Goal: Information Seeking & Learning: Learn about a topic

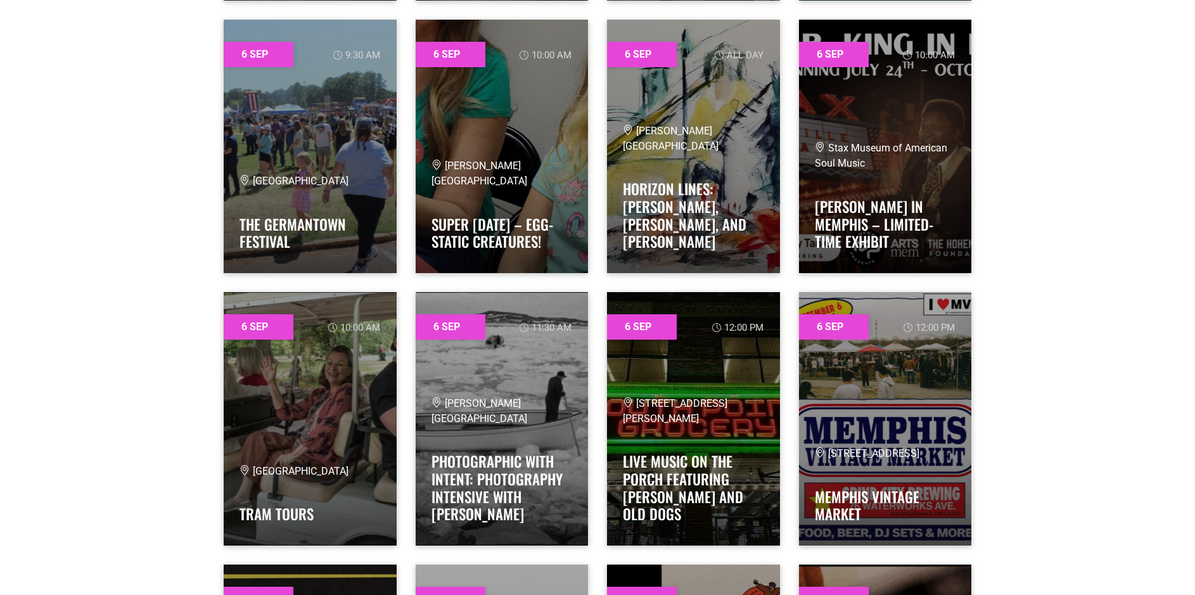
scroll to position [3548, 0]
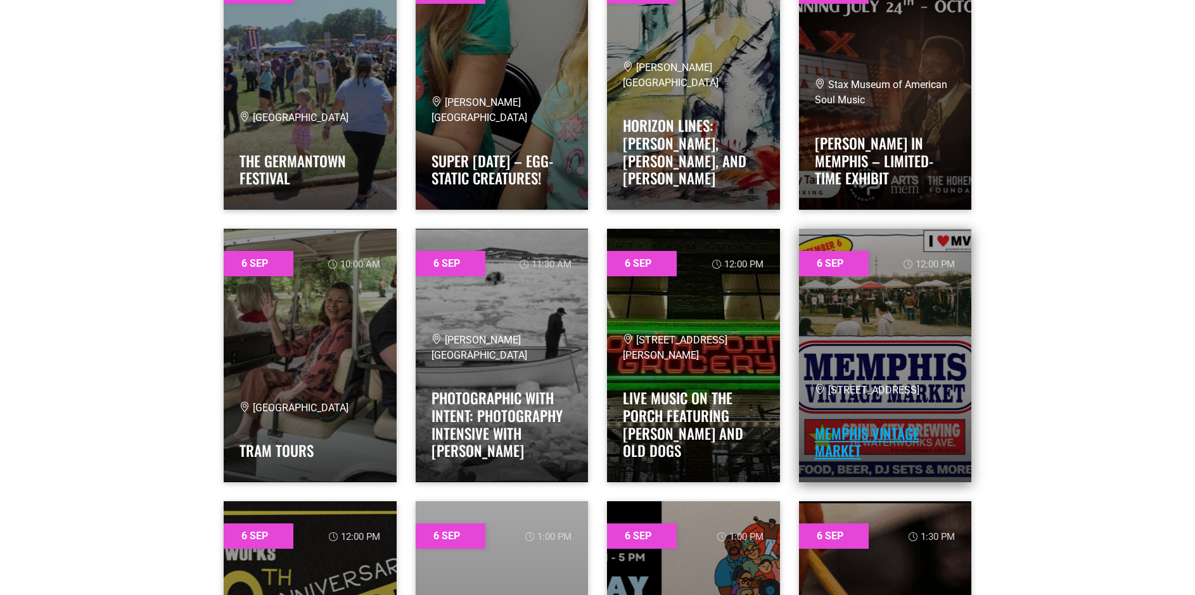
click at [880, 435] on link "MEMPHIS VINTAGE MARKET" at bounding box center [867, 442] width 105 height 39
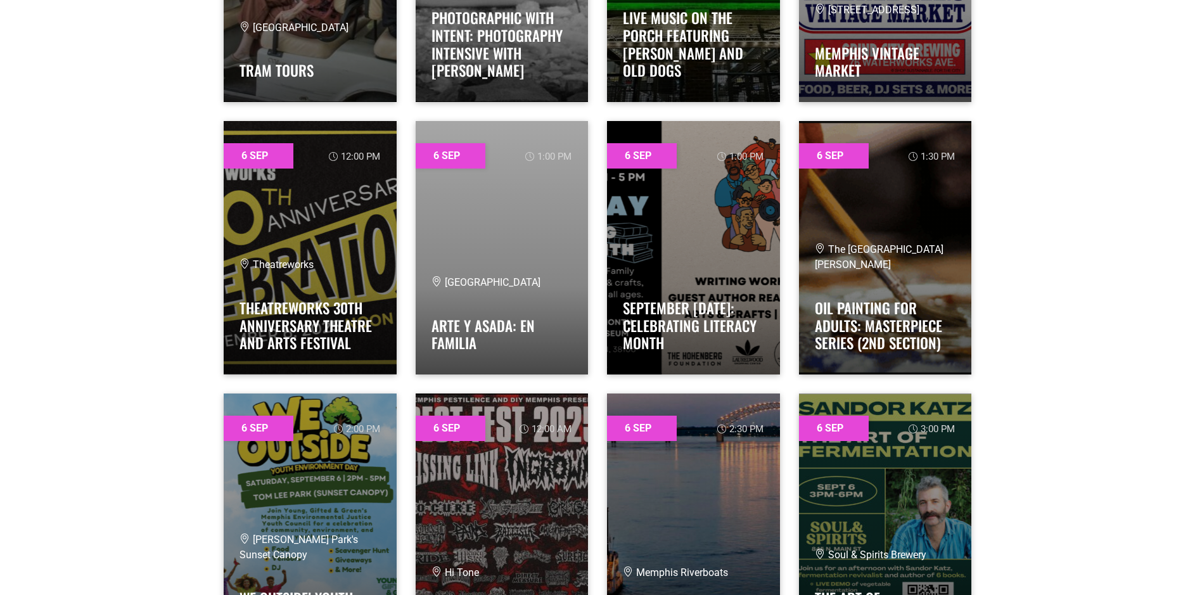
scroll to position [3991, 0]
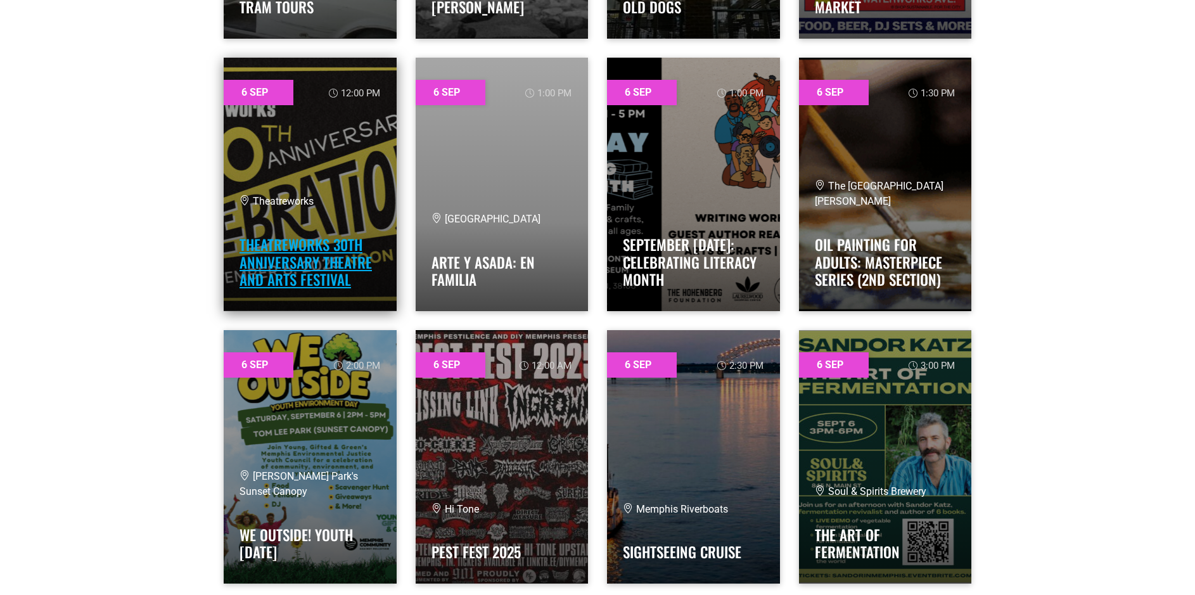
click at [279, 264] on link "TheatreWorks 30th Anniversary Theatre and Arts Festival" at bounding box center [305, 262] width 132 height 56
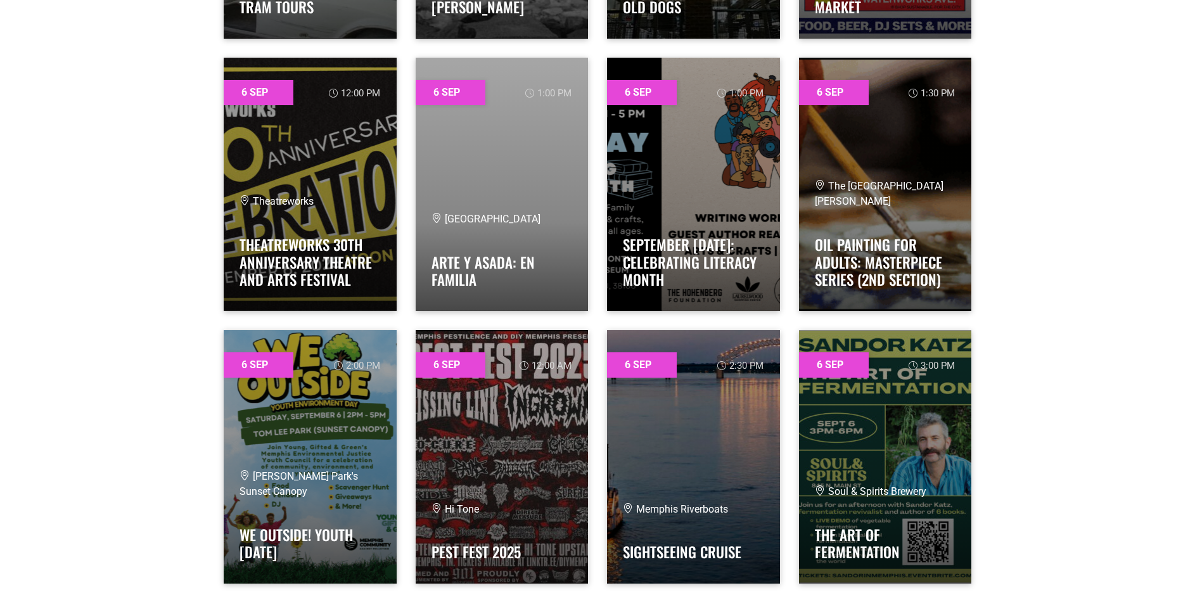
scroll to position [4054, 0]
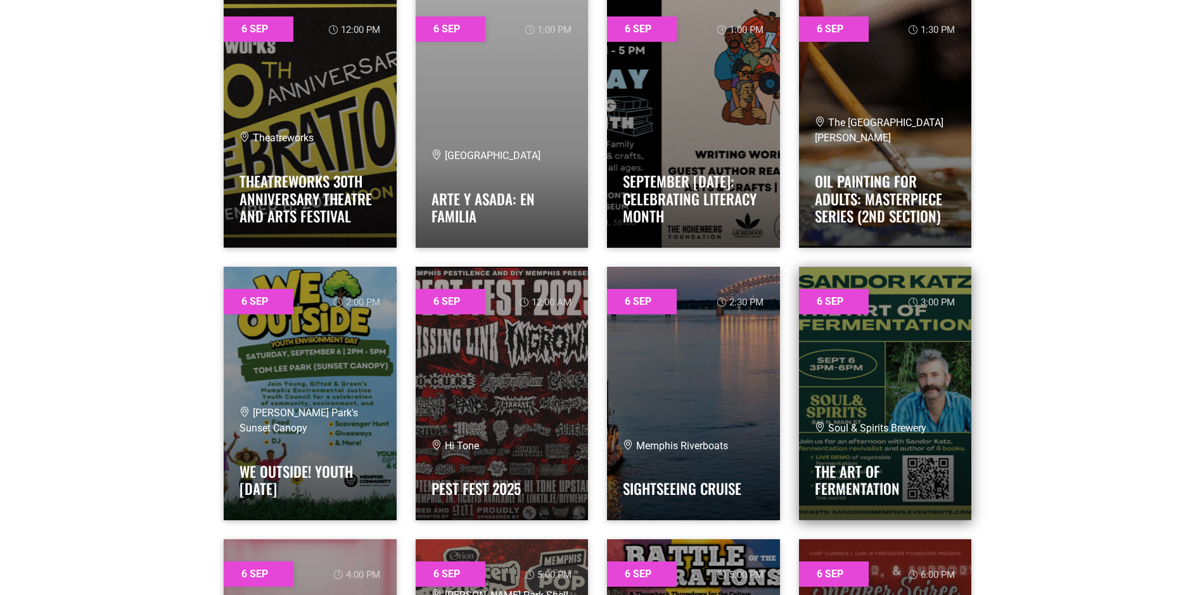
click at [927, 391] on link at bounding box center [885, 393] width 173 height 253
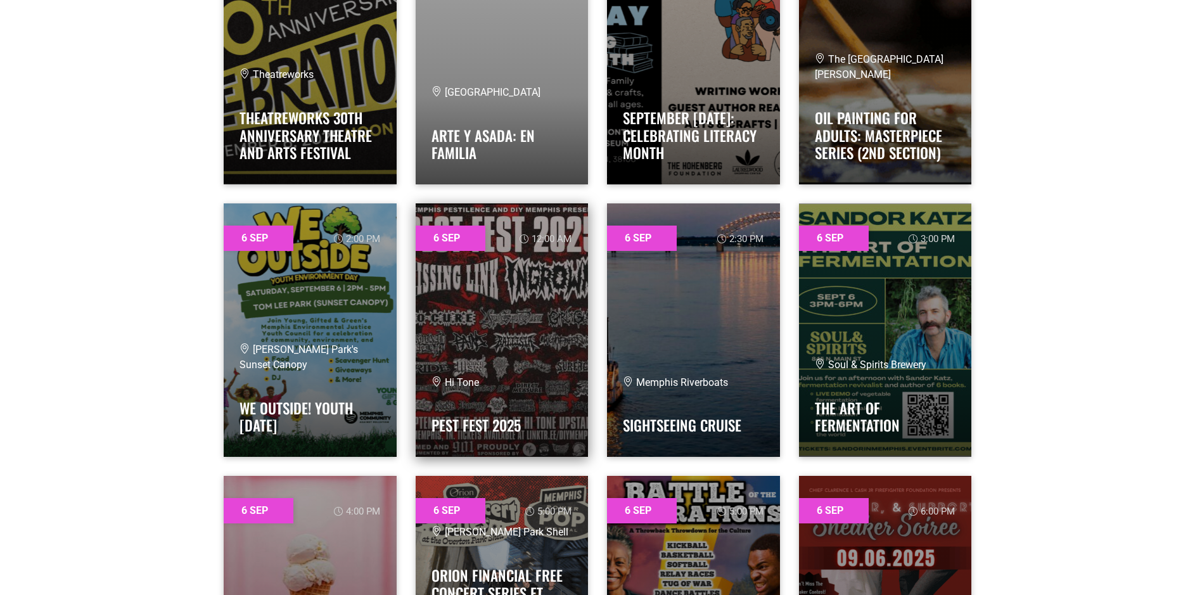
click at [502, 357] on link at bounding box center [502, 329] width 173 height 253
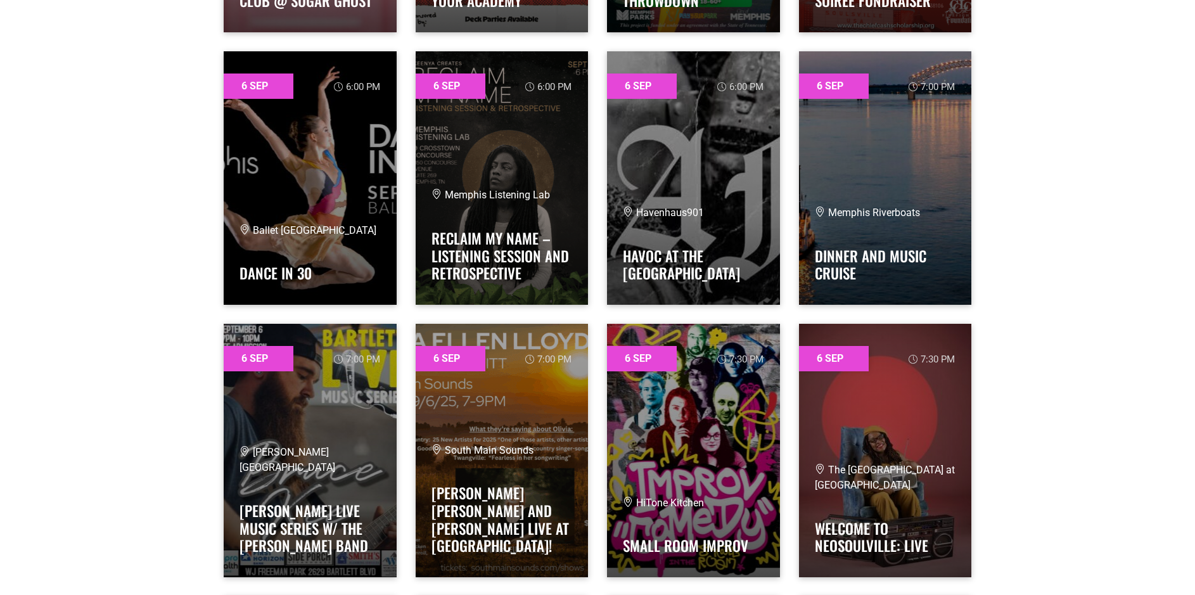
scroll to position [4878, 0]
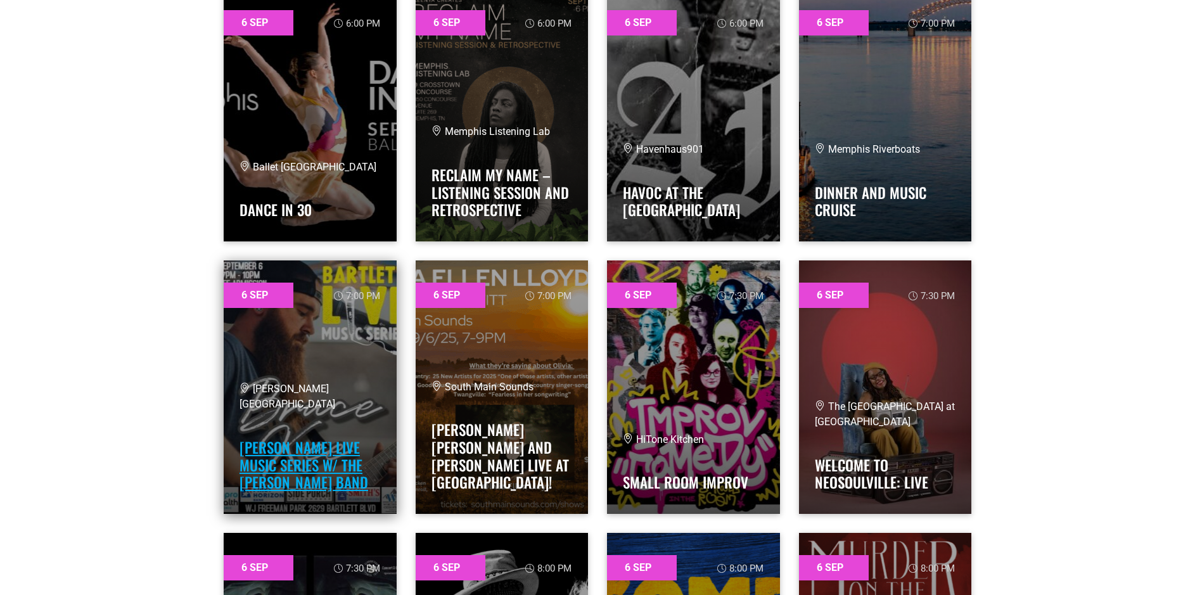
click at [262, 460] on link "[PERSON_NAME] LIVE Music Series w/ The [PERSON_NAME] Band" at bounding box center [303, 464] width 129 height 56
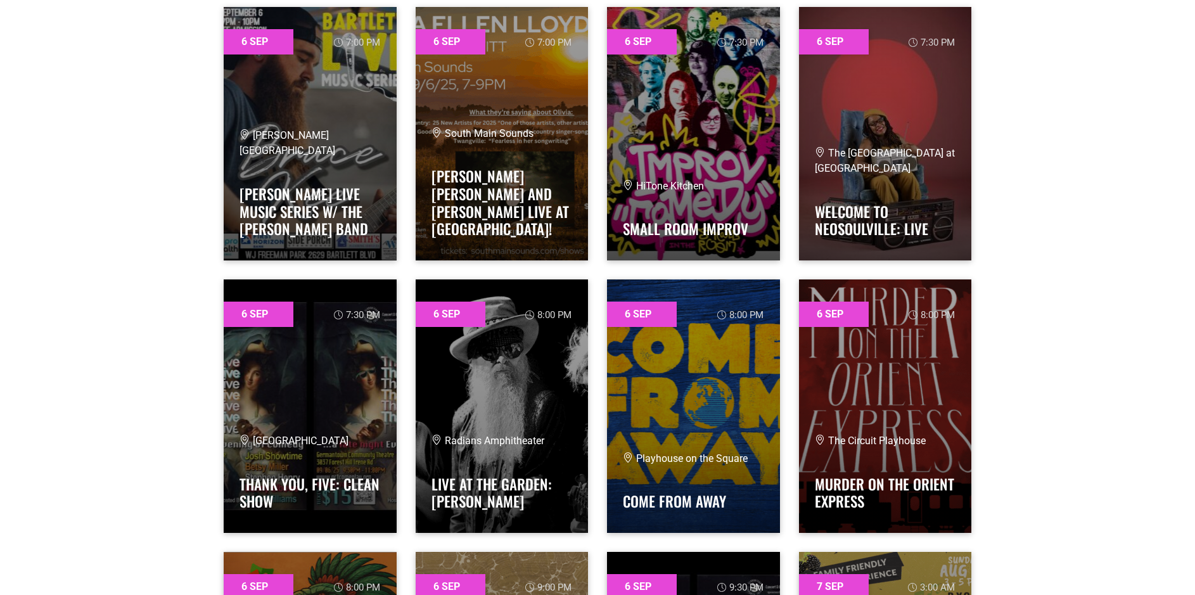
scroll to position [5321, 0]
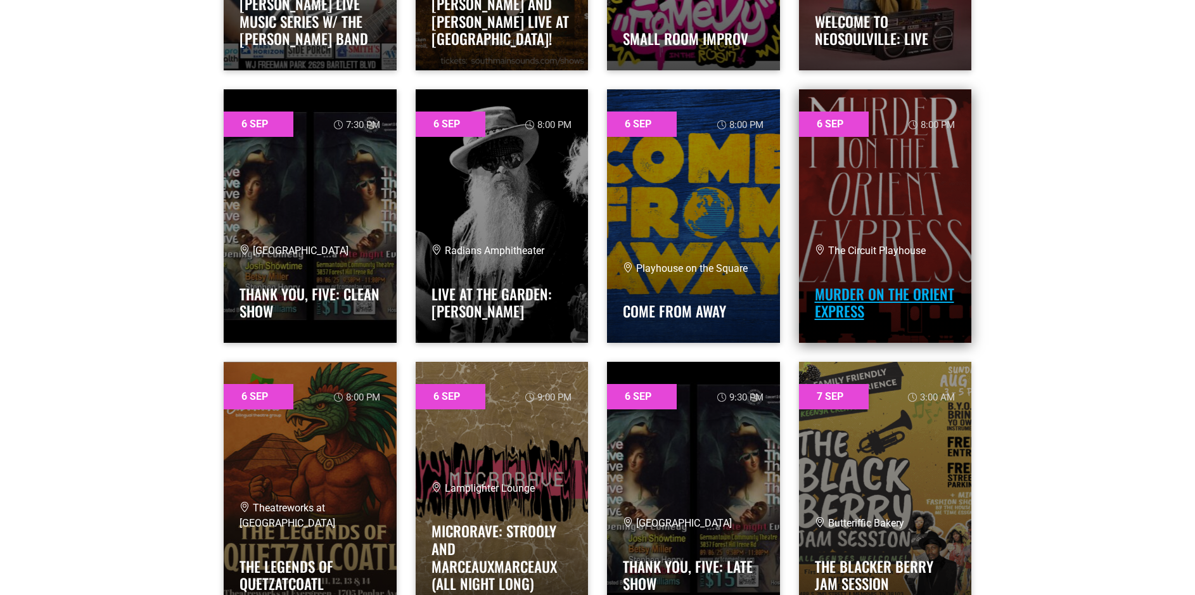
click at [852, 300] on link "MURDER ON THE ORIENT EXPRESS" at bounding box center [884, 302] width 139 height 39
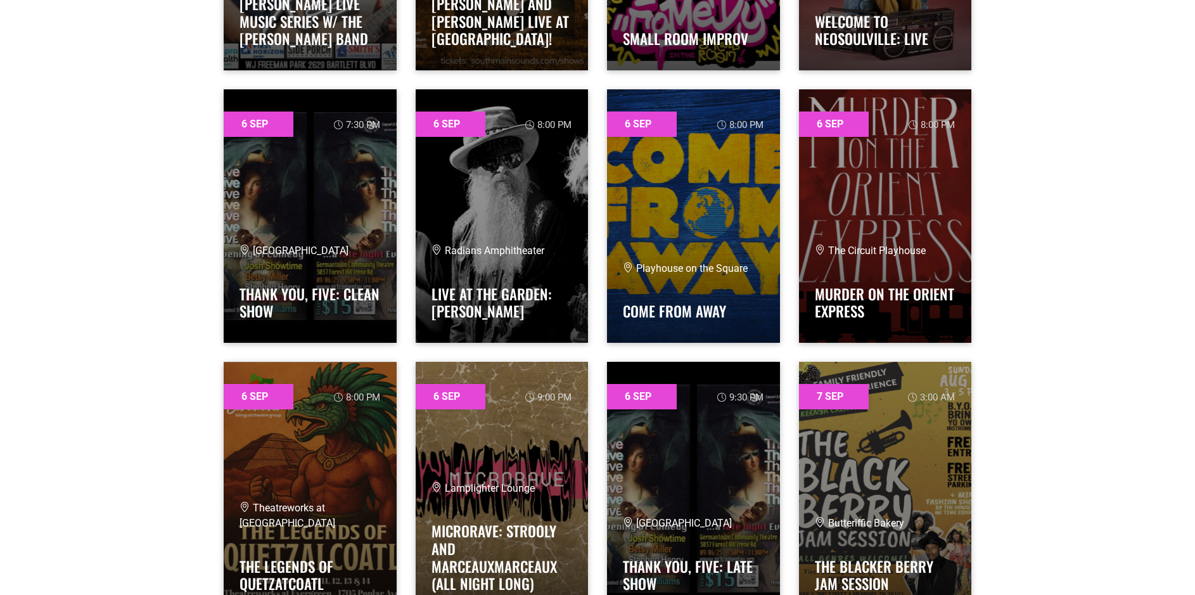
scroll to position [5448, 0]
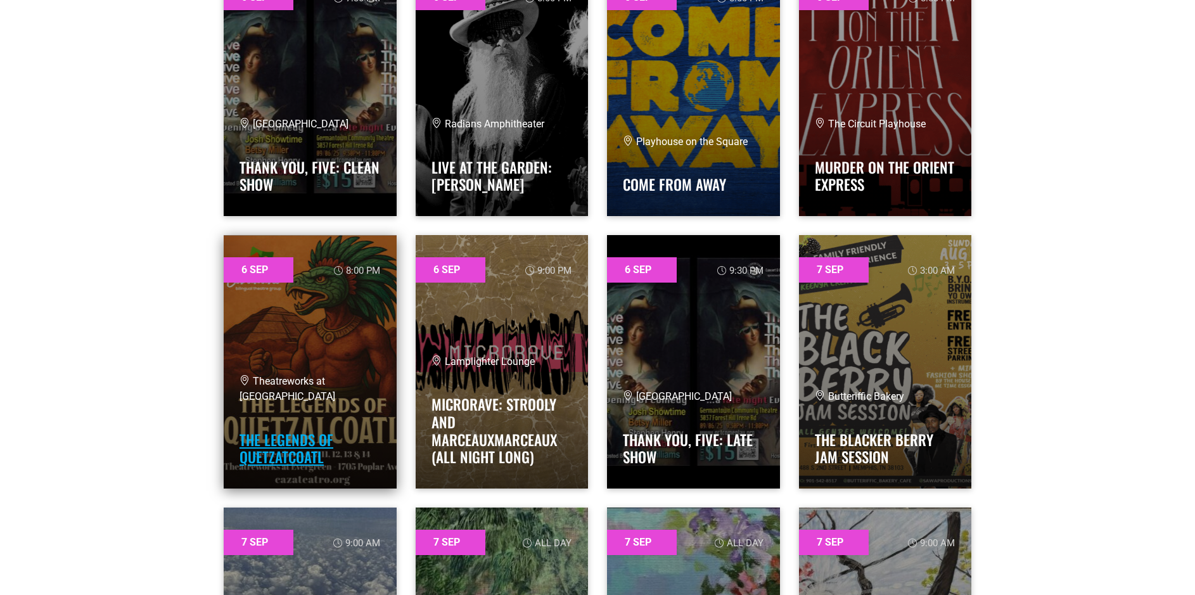
click at [294, 447] on link "The Legends of Quetzatcoatl" at bounding box center [286, 448] width 94 height 39
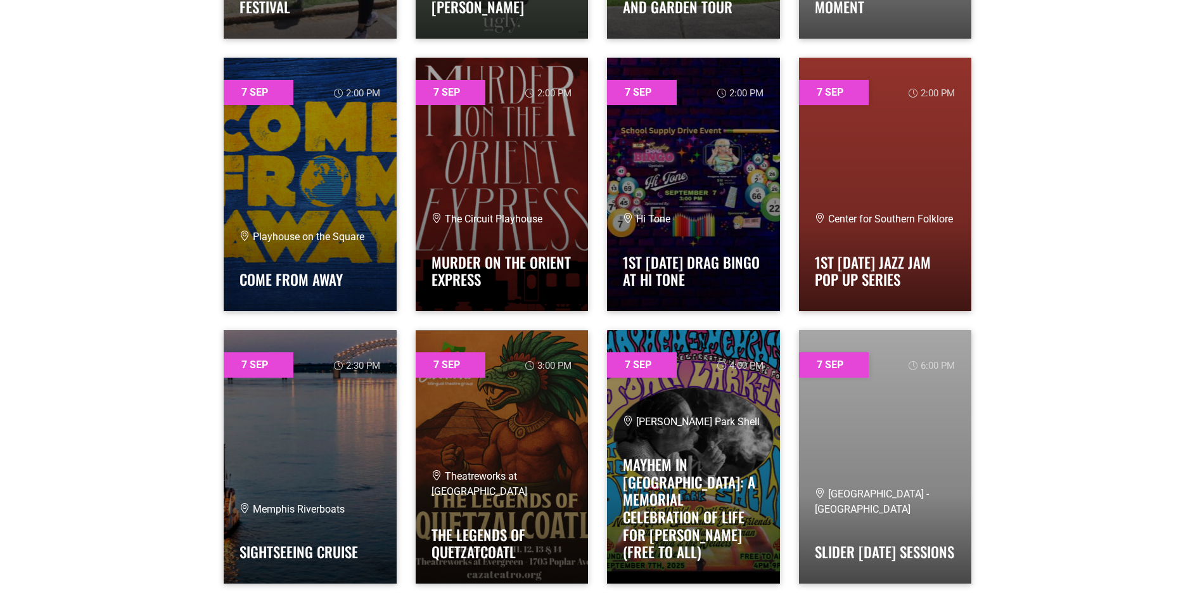
scroll to position [6842, 0]
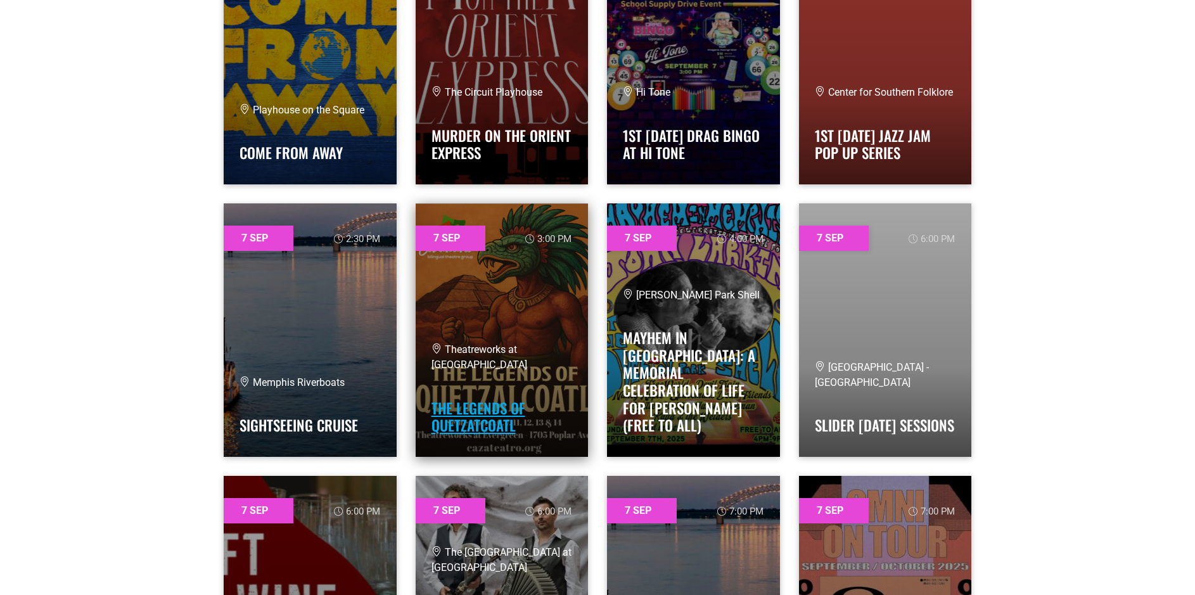
click at [490, 419] on link "The Legends of Quetzatcoatl" at bounding box center [478, 416] width 94 height 39
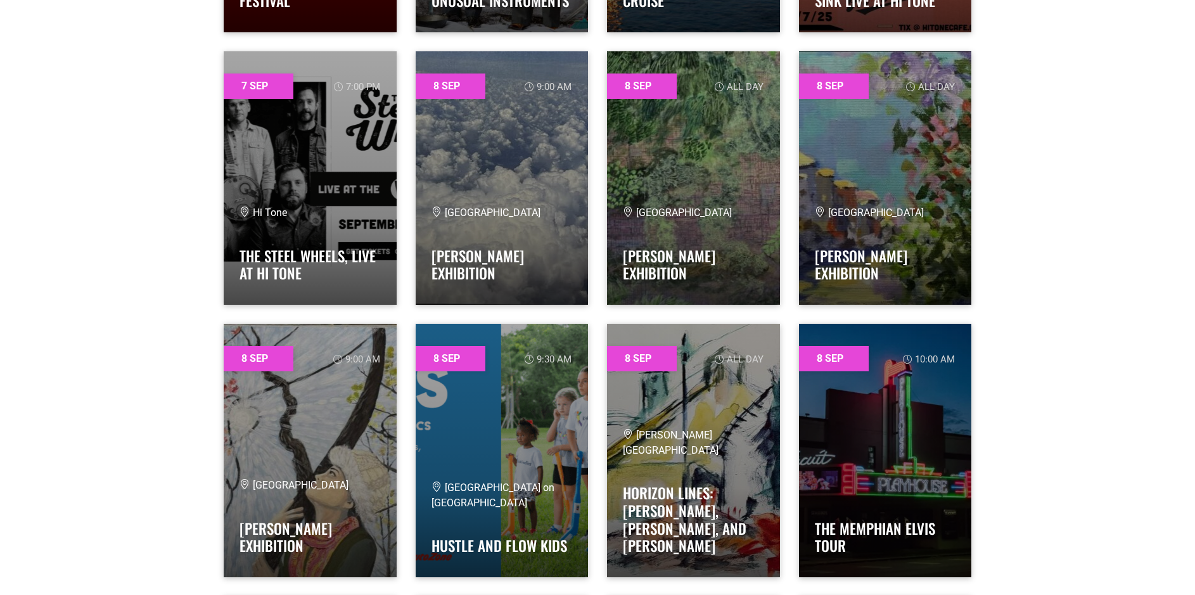
scroll to position [7602, 0]
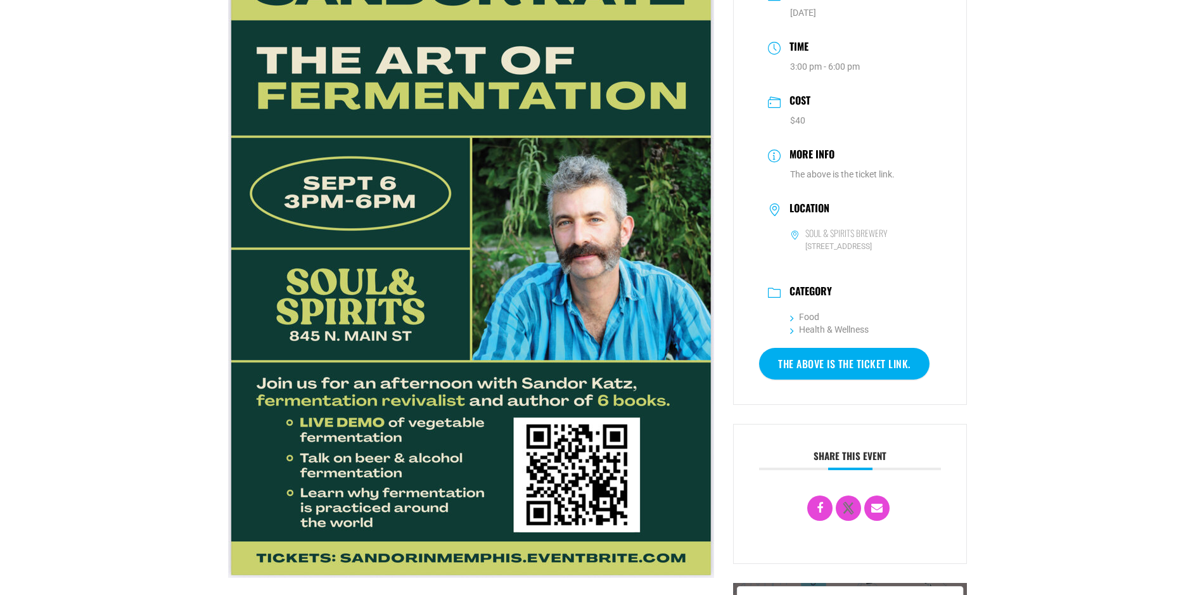
scroll to position [63, 0]
